Goal: Transaction & Acquisition: Purchase product/service

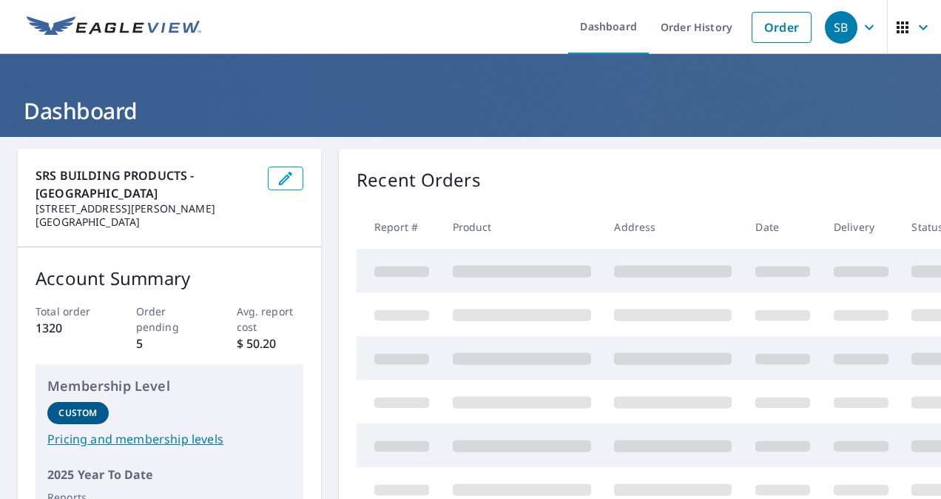
click at [775, 50] on li "Order" at bounding box center [781, 27] width 75 height 54
click at [766, 31] on link "Order" at bounding box center [782, 27] width 60 height 31
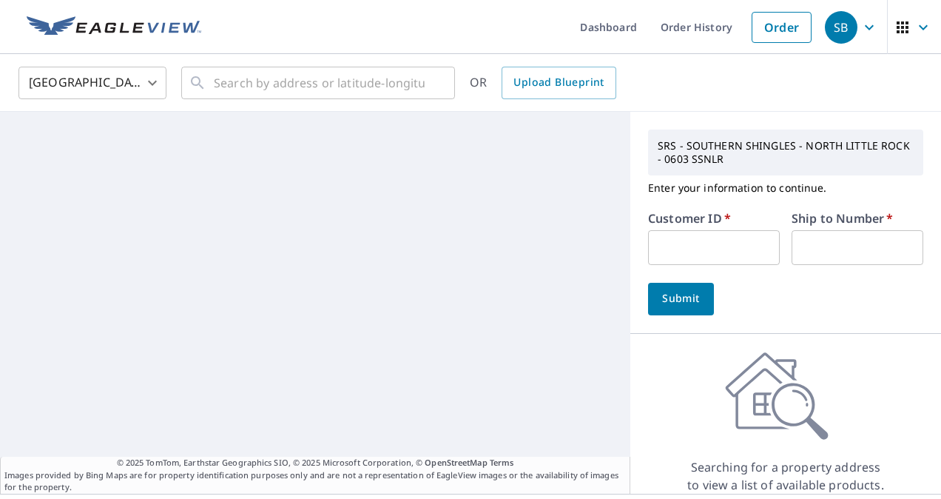
click at [721, 241] on input "text" at bounding box center [714, 247] width 132 height 35
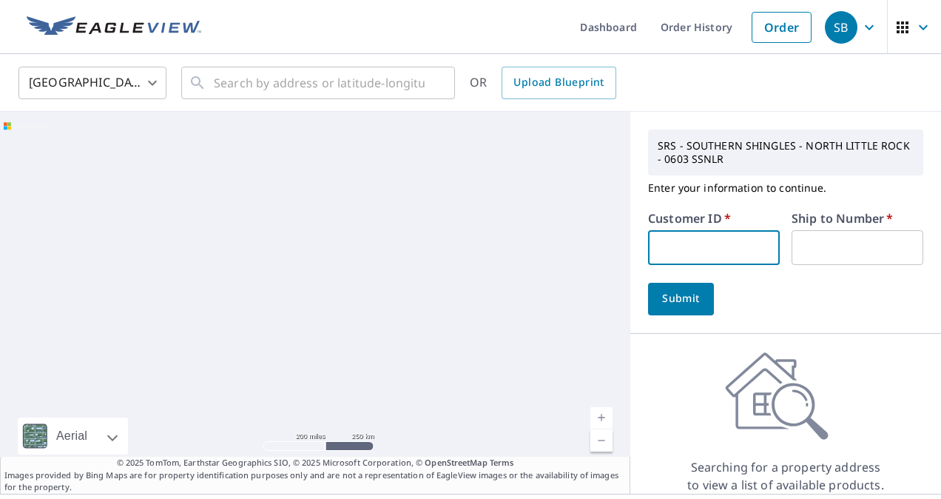
paste input "S059204"
type input "S059204"
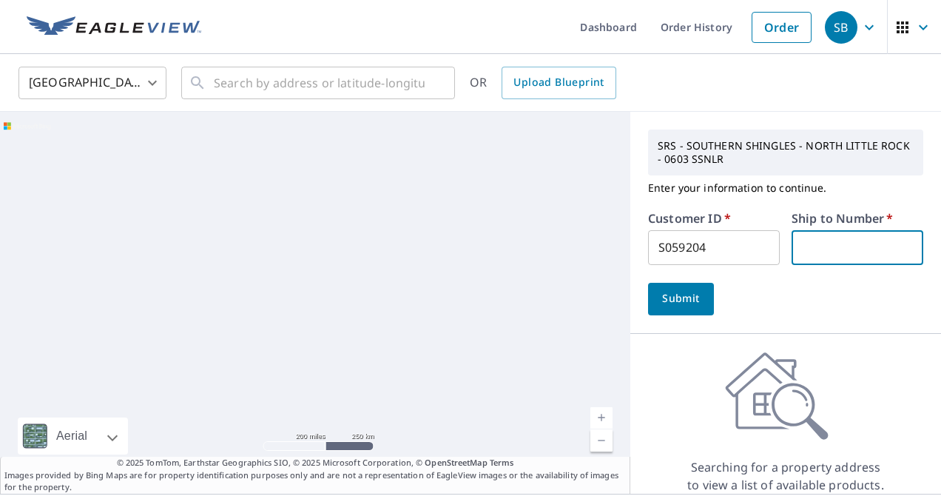
click at [829, 246] on input "text" at bounding box center [858, 247] width 132 height 35
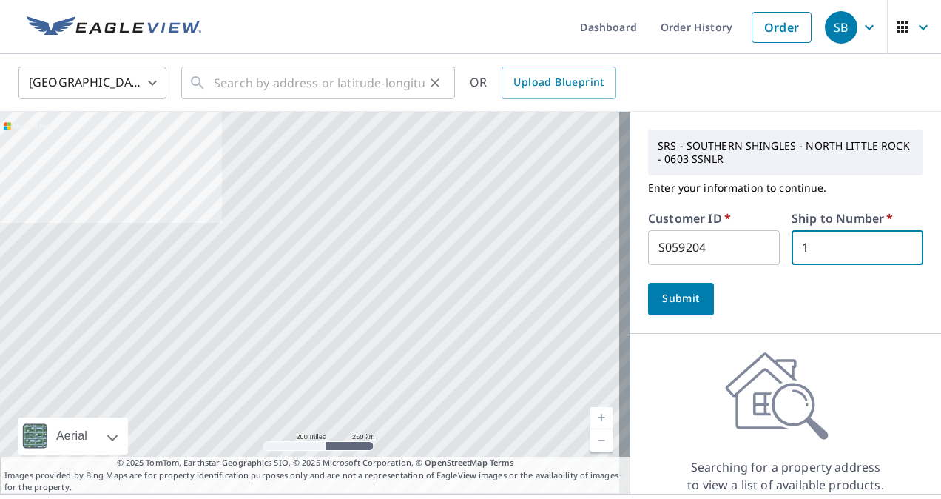
type input "1"
click at [352, 80] on input "text" at bounding box center [319, 82] width 211 height 41
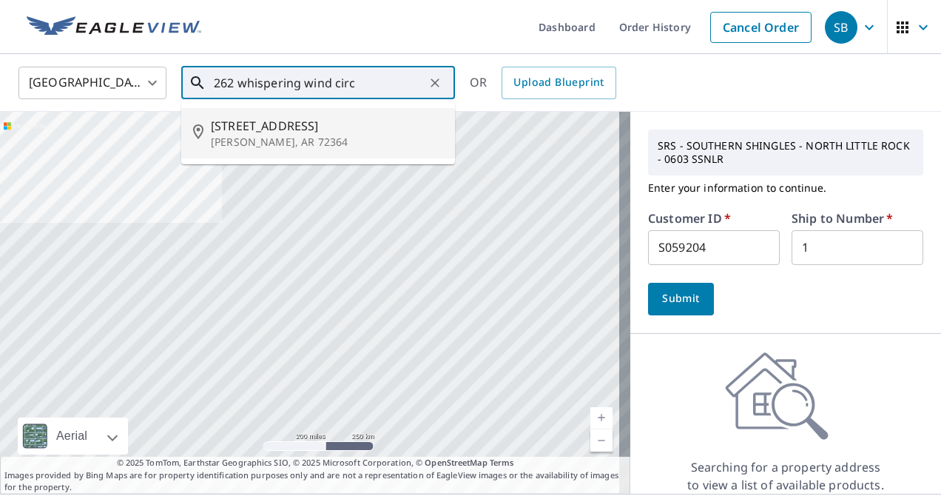
click at [343, 133] on span "[STREET_ADDRESS]" at bounding box center [327, 126] width 232 height 18
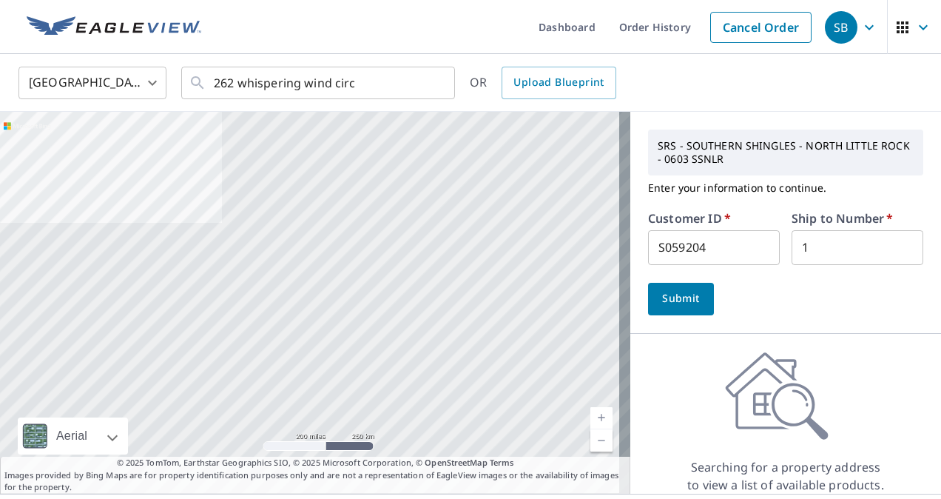
type input "[STREET_ADDRESS][PERSON_NAME]"
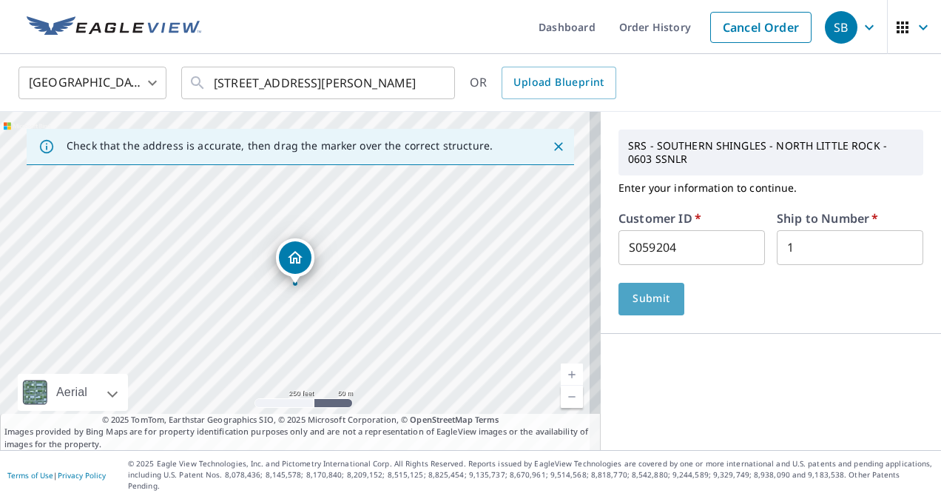
click at [645, 303] on span "Submit" at bounding box center [651, 298] width 42 height 18
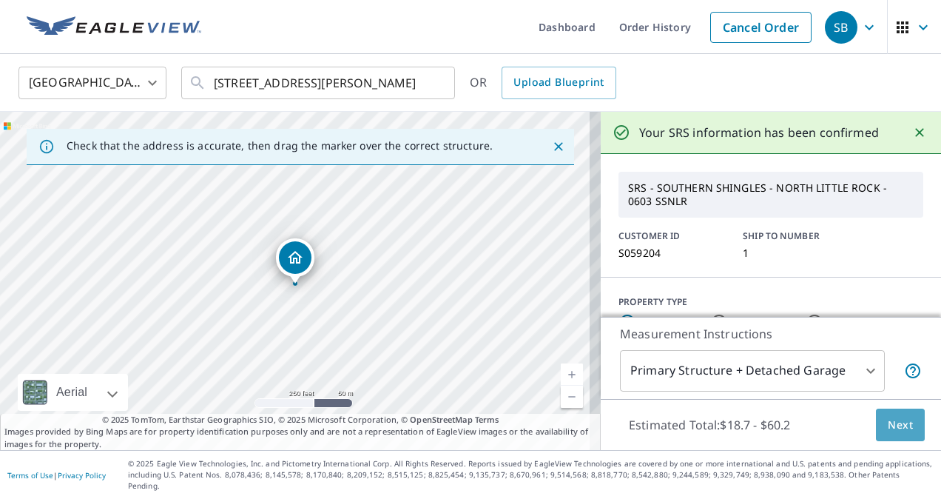
click at [883, 442] on button "Next" at bounding box center [900, 424] width 49 height 33
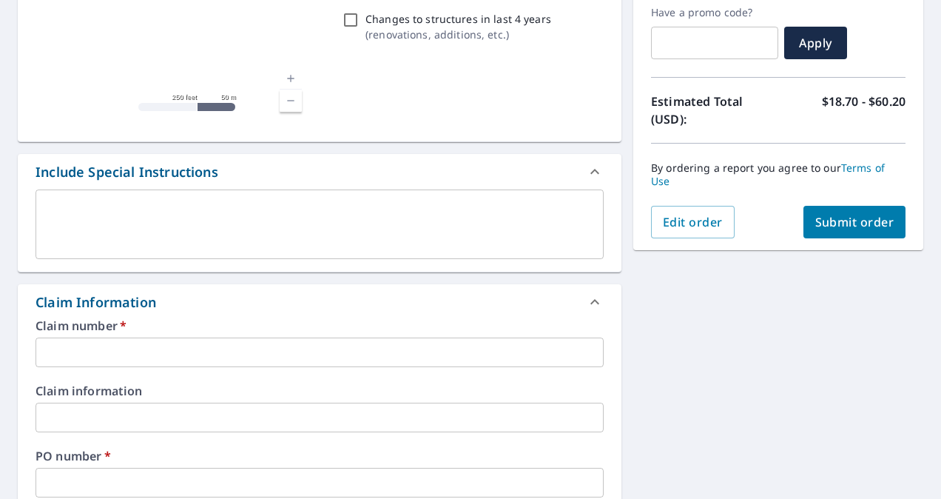
scroll to position [254, 0]
click at [351, 360] on input "text" at bounding box center [320, 352] width 568 height 30
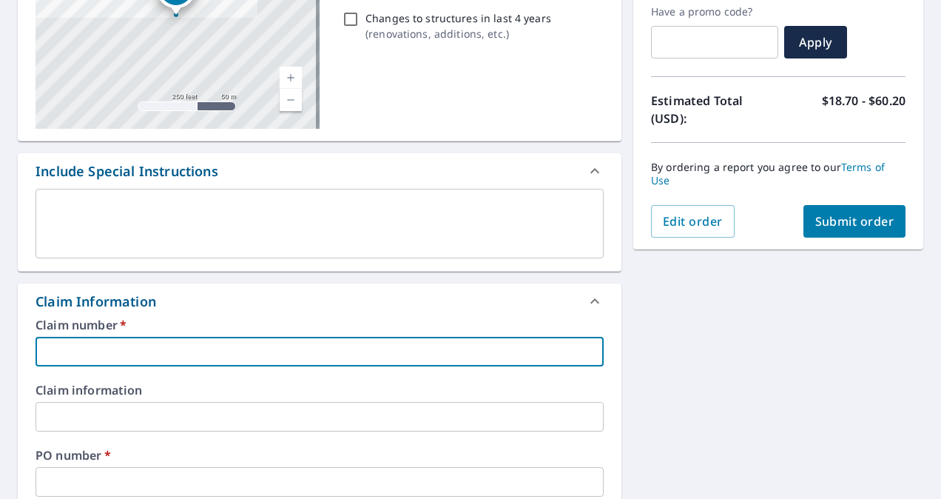
type input "s"
checkbox input "true"
type input "su"
checkbox input "true"
type input "sun"
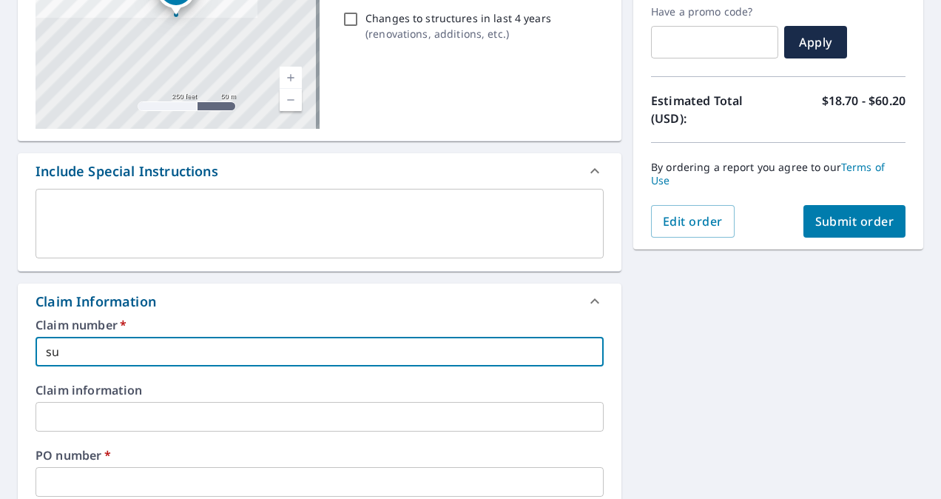
checkbox input "true"
type input "sunp"
checkbox input "true"
type input "sunpg"
checkbox input "true"
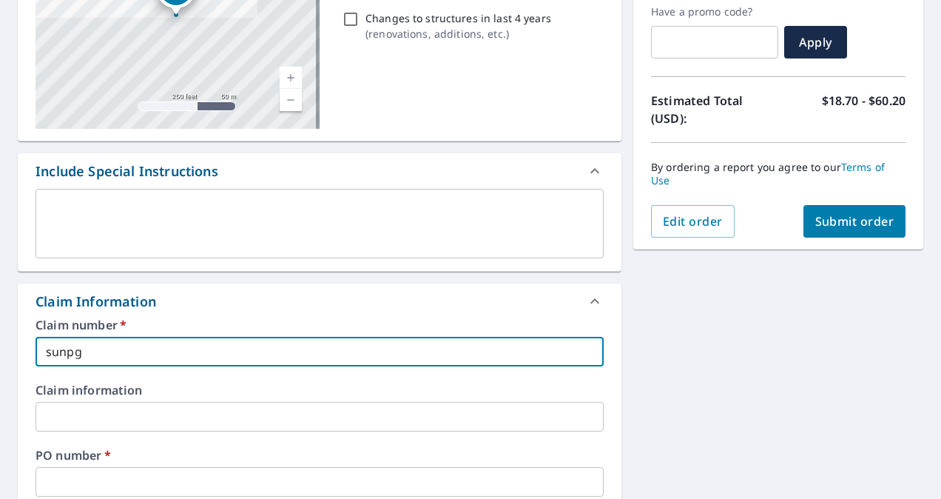
type input "sunpgu"
checkbox input "true"
type input "sunpgum"
checkbox input "true"
type input "sunpguma"
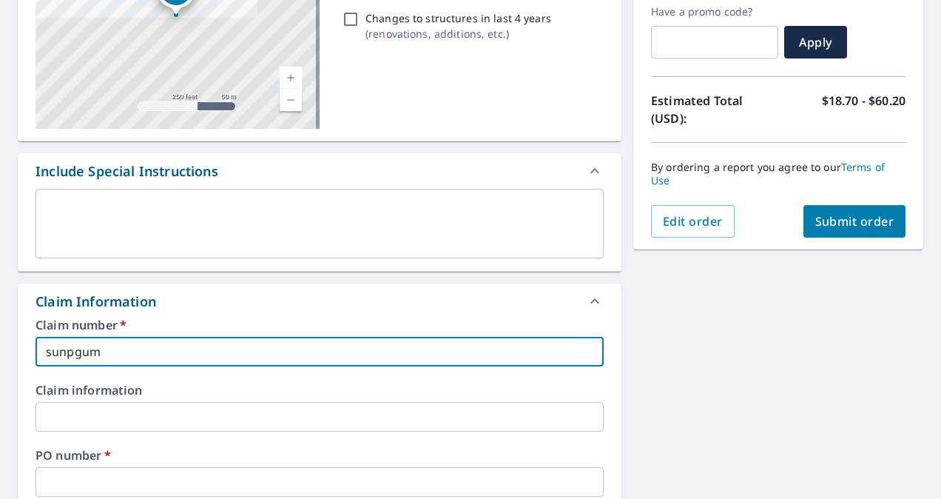
checkbox input "true"
type input "sunpguma"
checkbox input "true"
type input "sunpguma"
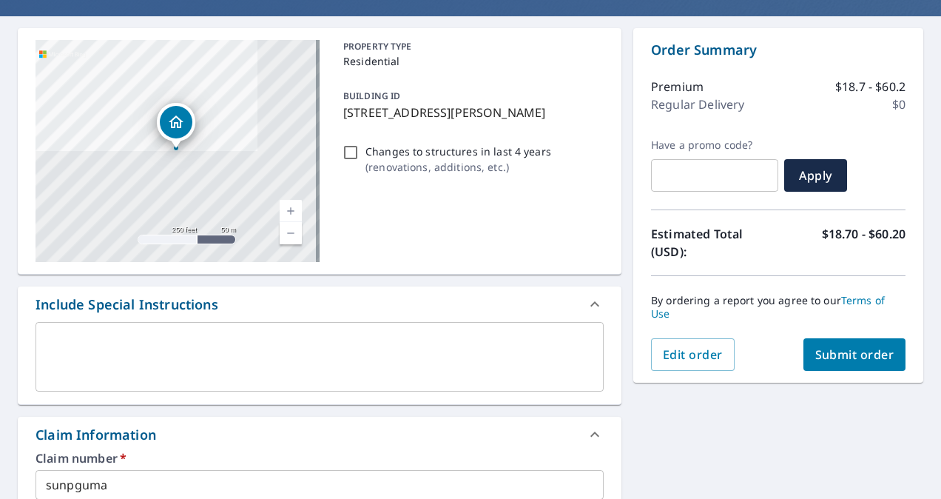
type input "2"
checkbox input "true"
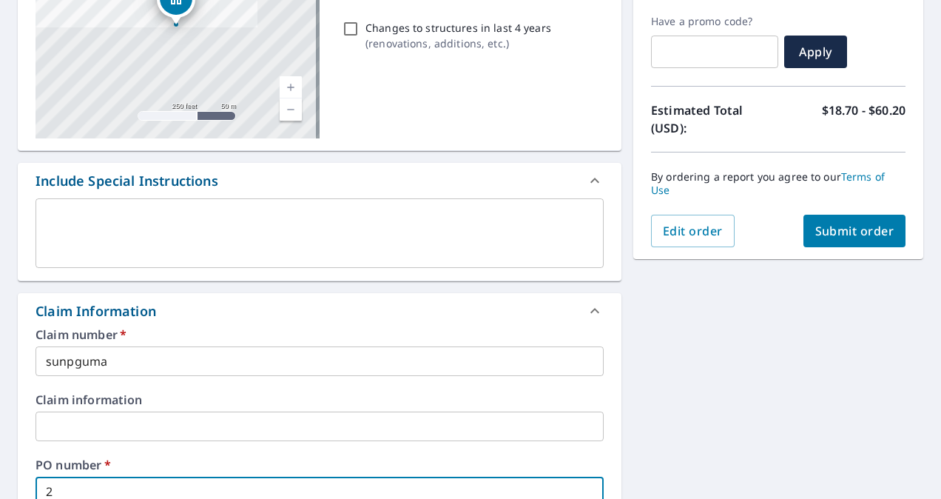
type input "26"
checkbox input "true"
type input "262"
checkbox input "true"
type input "262"
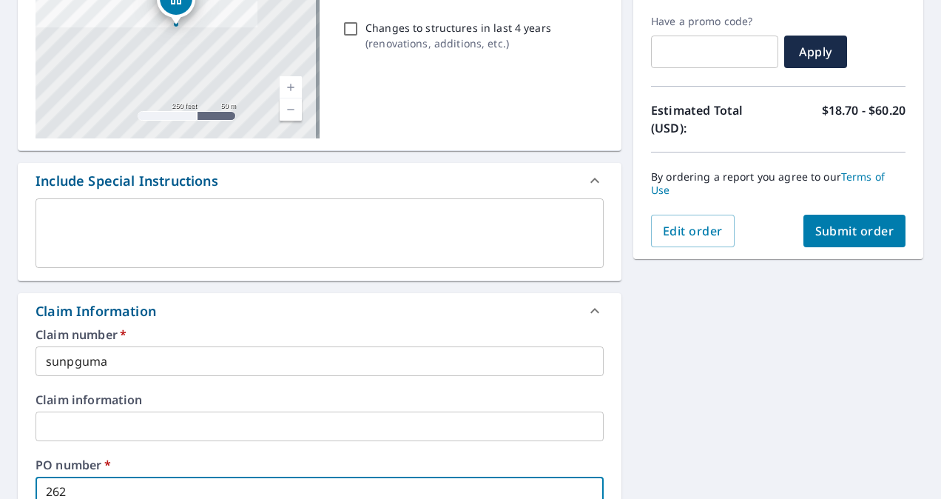
checkbox input "true"
type input "262 w"
checkbox input "true"
type input "262 wh"
checkbox input "true"
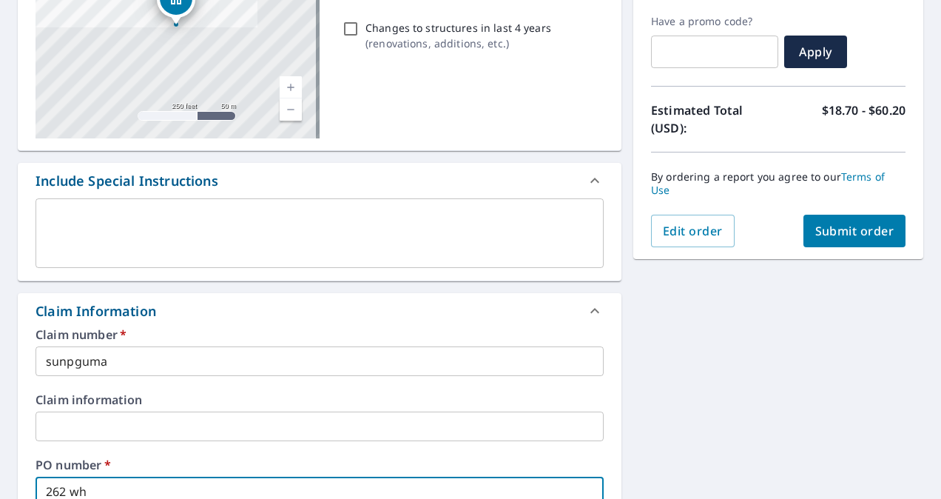
type input "262 whi"
checkbox input "true"
type input "262 whis"
checkbox input "true"
type input "262 whisl"
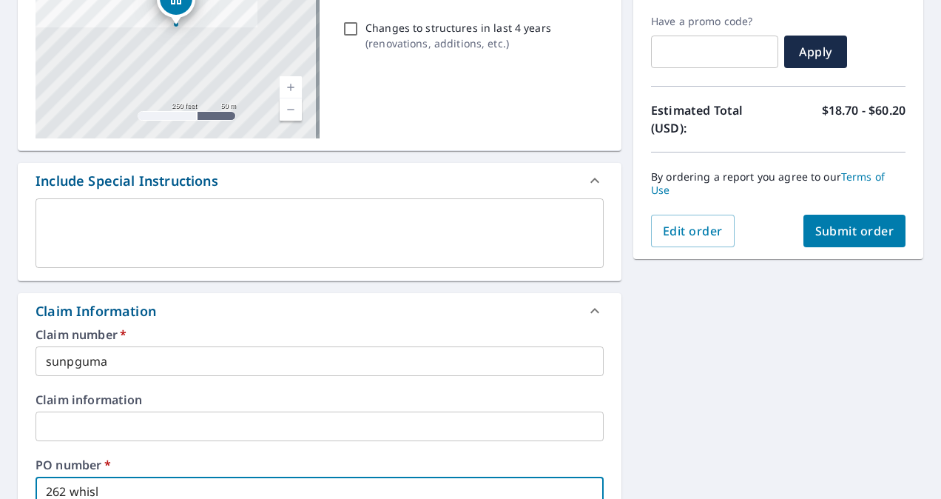
checkbox input "true"
type input "262 whis"
checkbox input "true"
type input "262 whisp"
checkbox input "true"
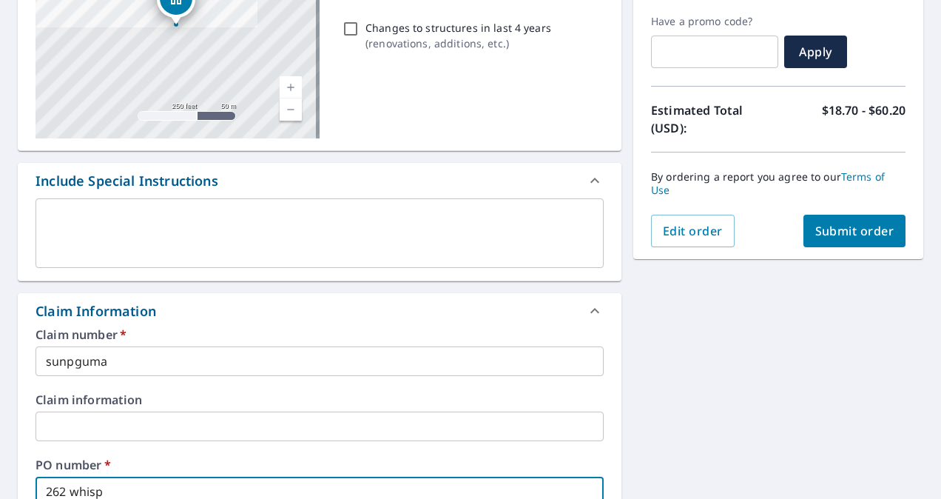
type input "262 whispe"
checkbox input "true"
type input "262 whisper"
checkbox input "true"
type input "262 whisperi"
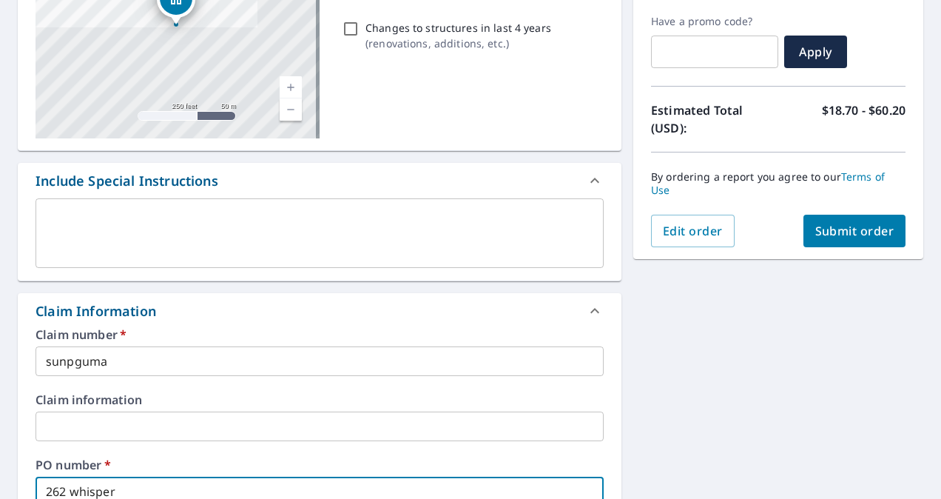
checkbox input "true"
type input "262 whisperin"
checkbox input "true"
type input "262 whispering"
checkbox input "true"
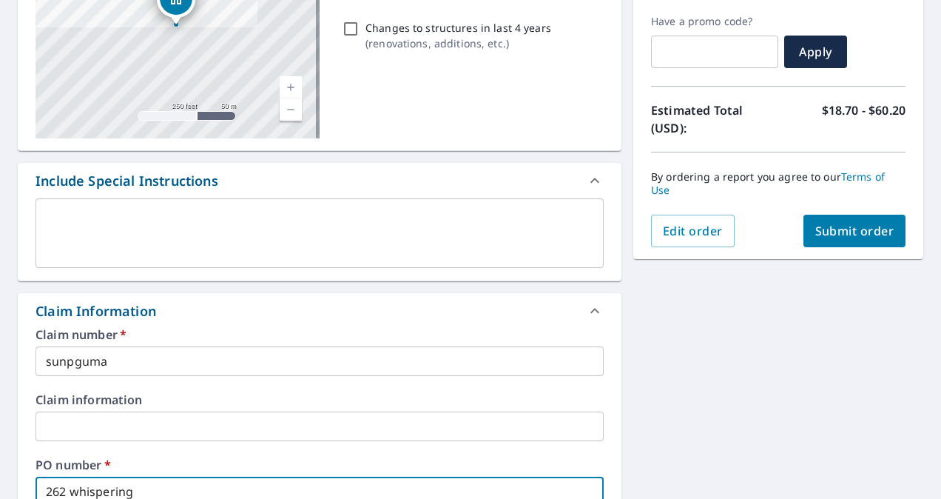
type input "262 whispering"
checkbox input "true"
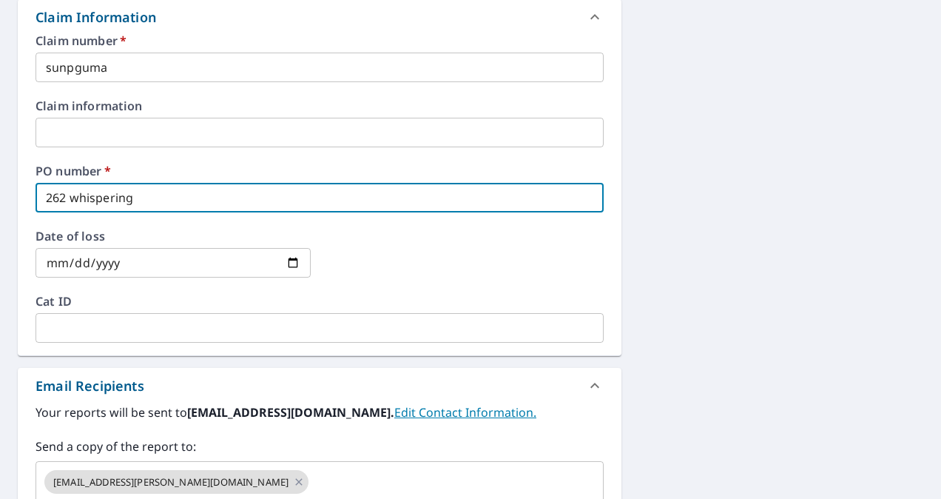
scroll to position [539, 0]
type input "262 whispering"
click at [311, 490] on input "text" at bounding box center [443, 481] width 264 height 28
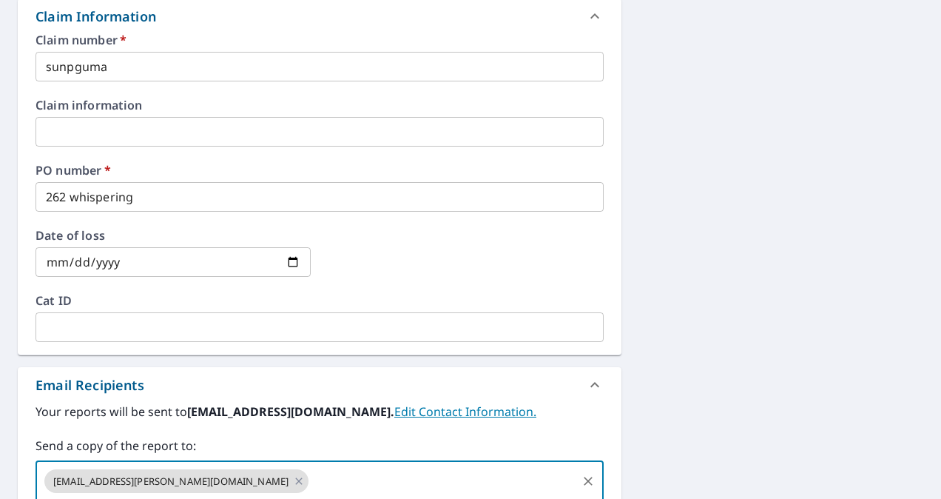
checkbox input "true"
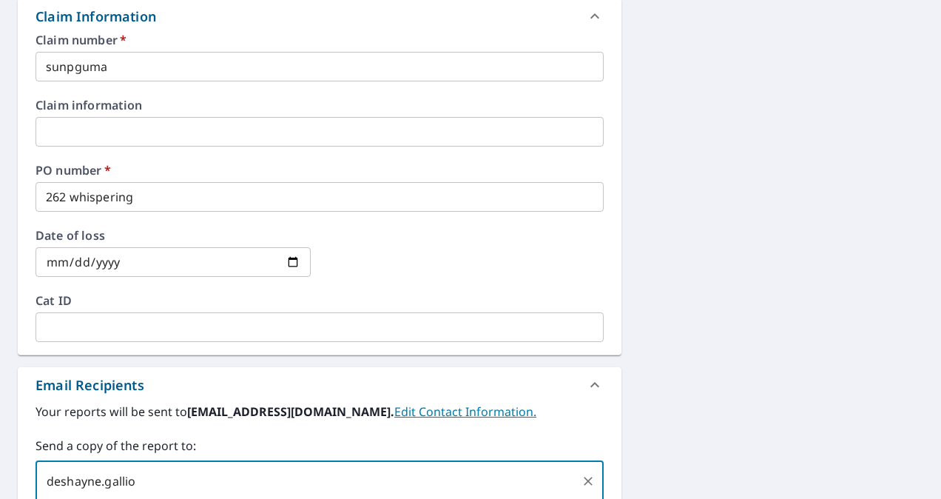
type input "deshayne.[PERSON_NAME]"
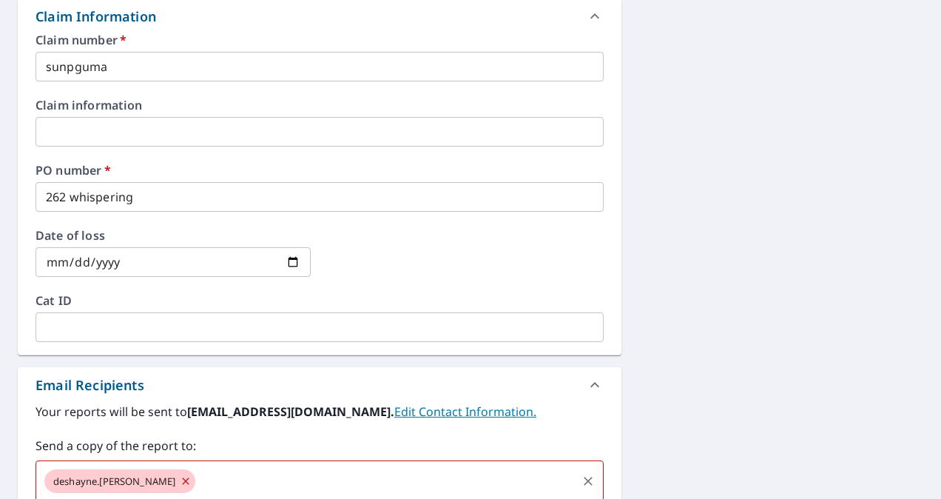
checkbox input "true"
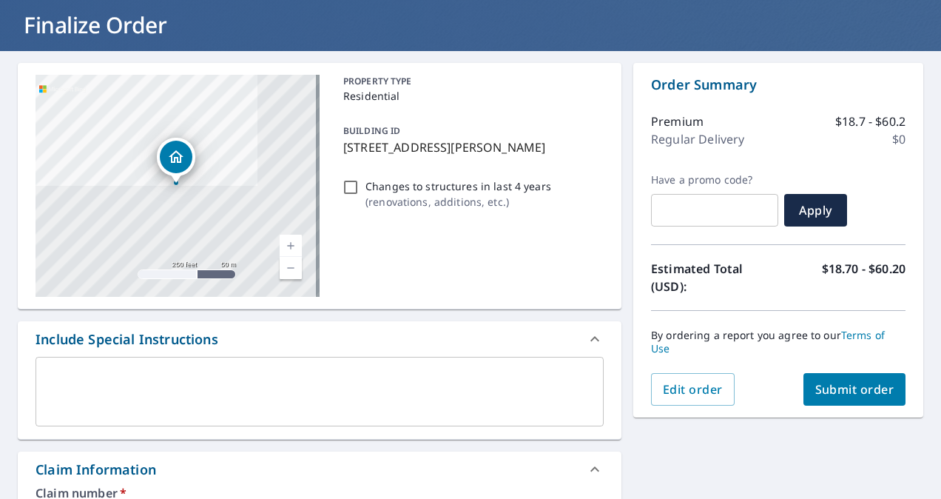
scroll to position [0, 0]
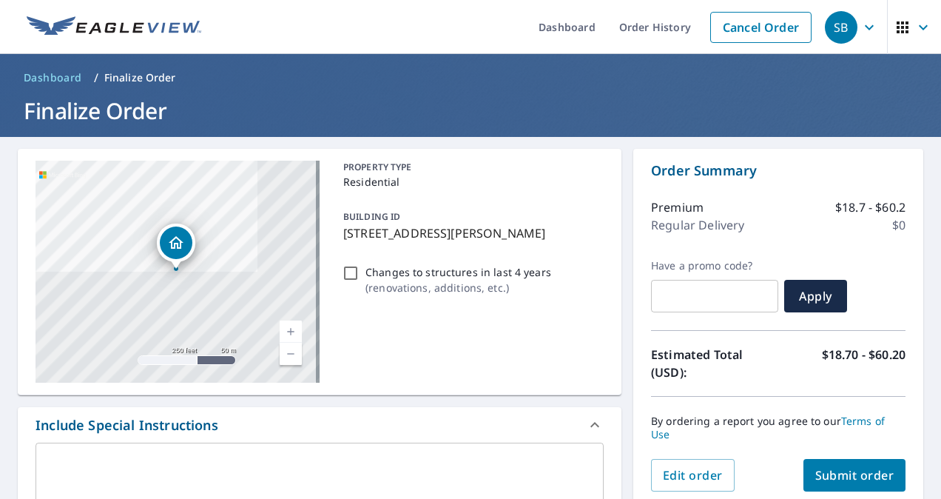
type input "[EMAIL_ADDRESS][PERSON_NAME][DOMAIN_NAME]"
click at [815, 469] on span "Submit order" at bounding box center [854, 475] width 79 height 16
checkbox input "true"
